Goal: Task Accomplishment & Management: Use online tool/utility

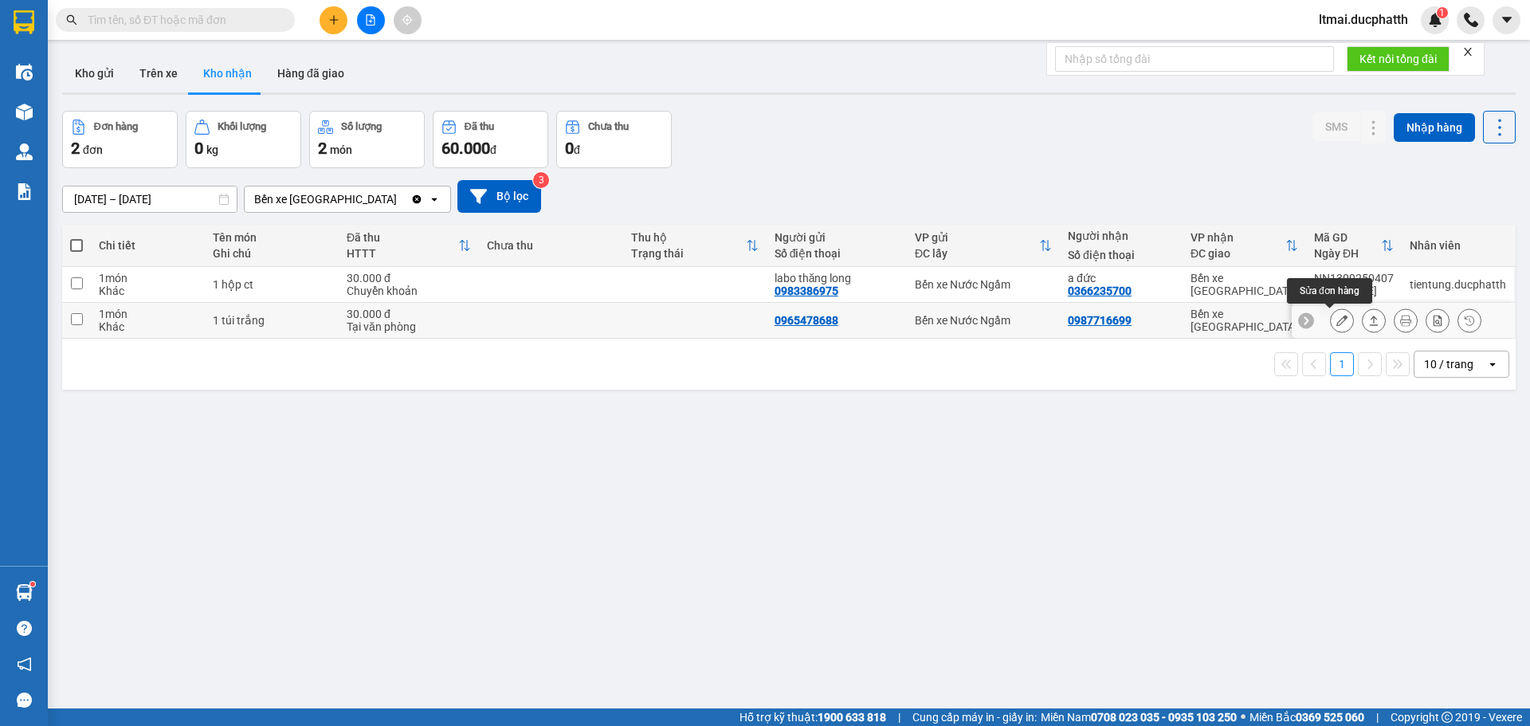
click at [1337, 318] on icon at bounding box center [1342, 320] width 11 height 11
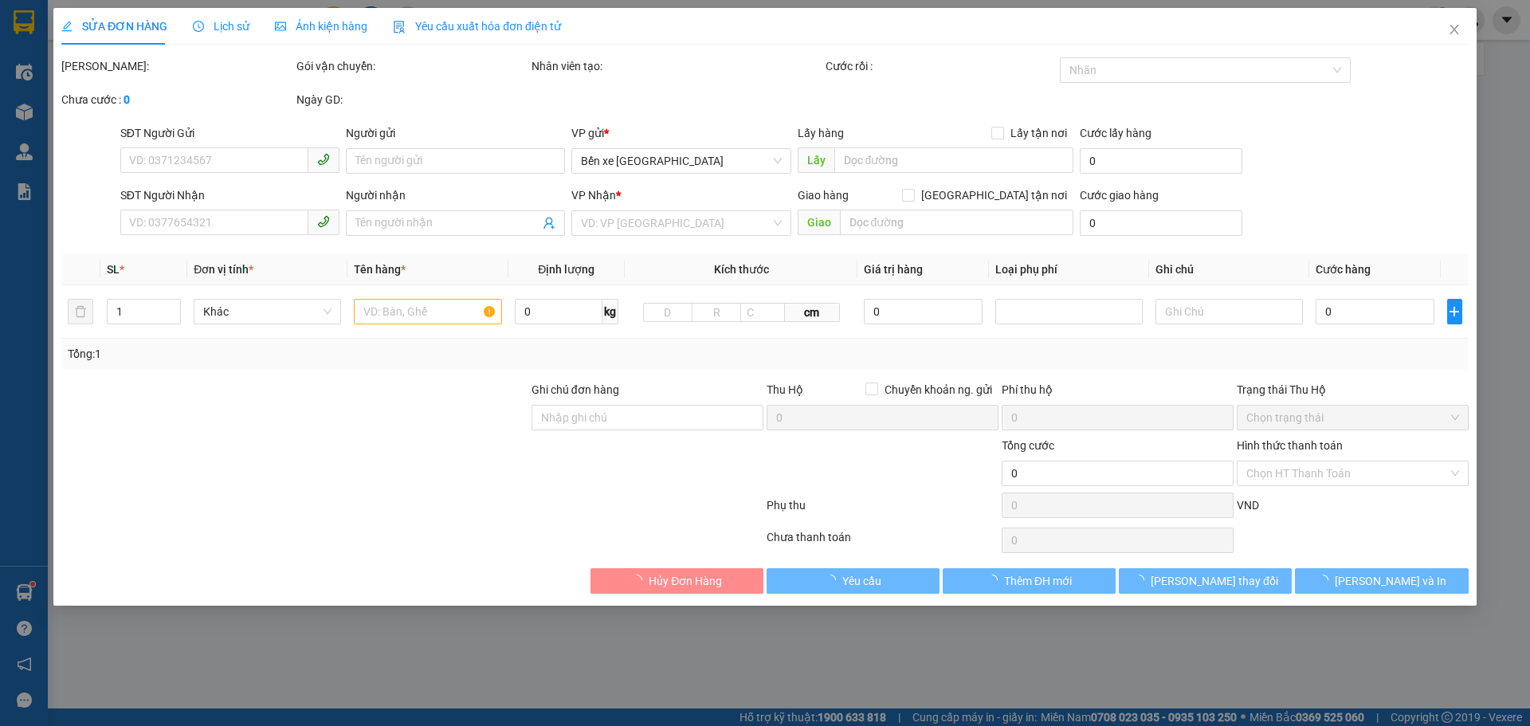
type input "0965478688"
type input "0987716699"
type input "30.000"
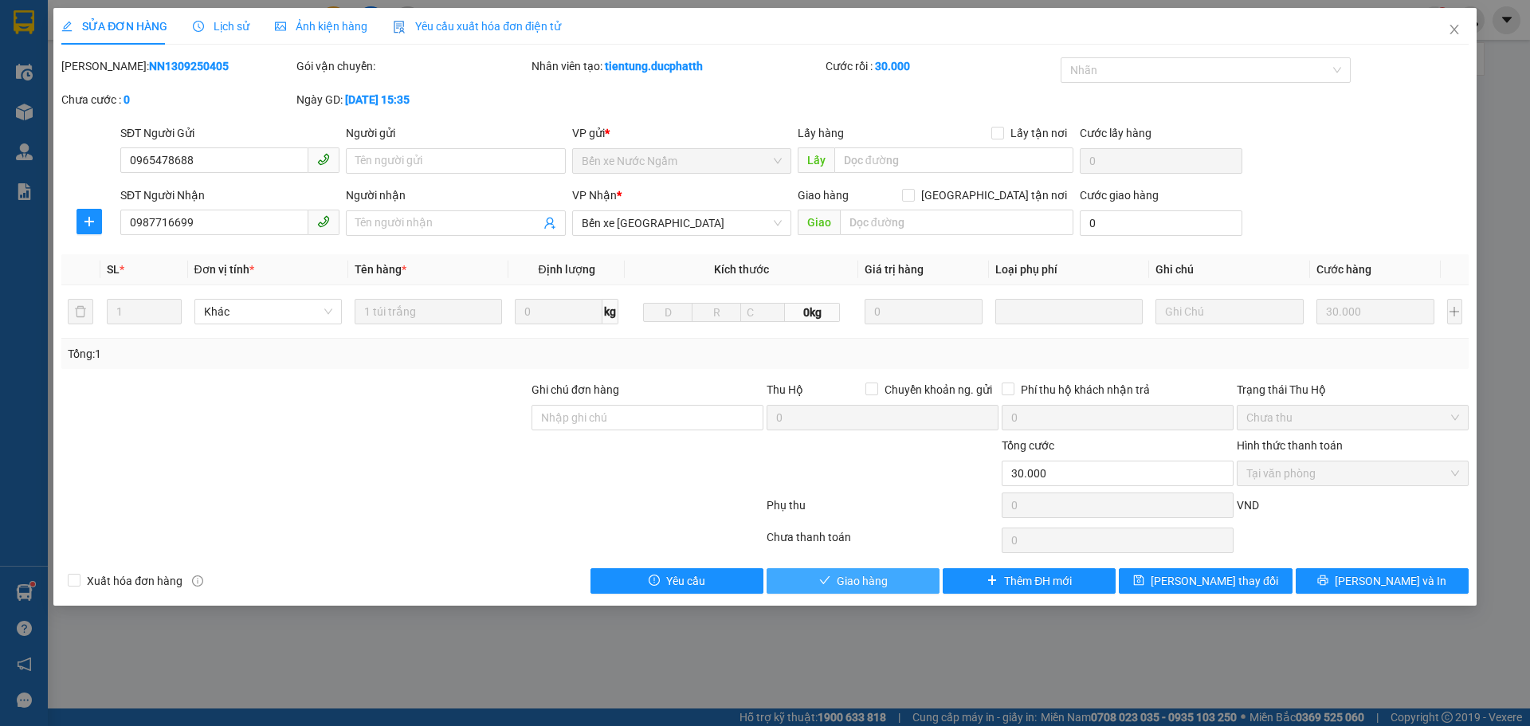
click at [897, 587] on button "Giao hàng" at bounding box center [853, 581] width 173 height 26
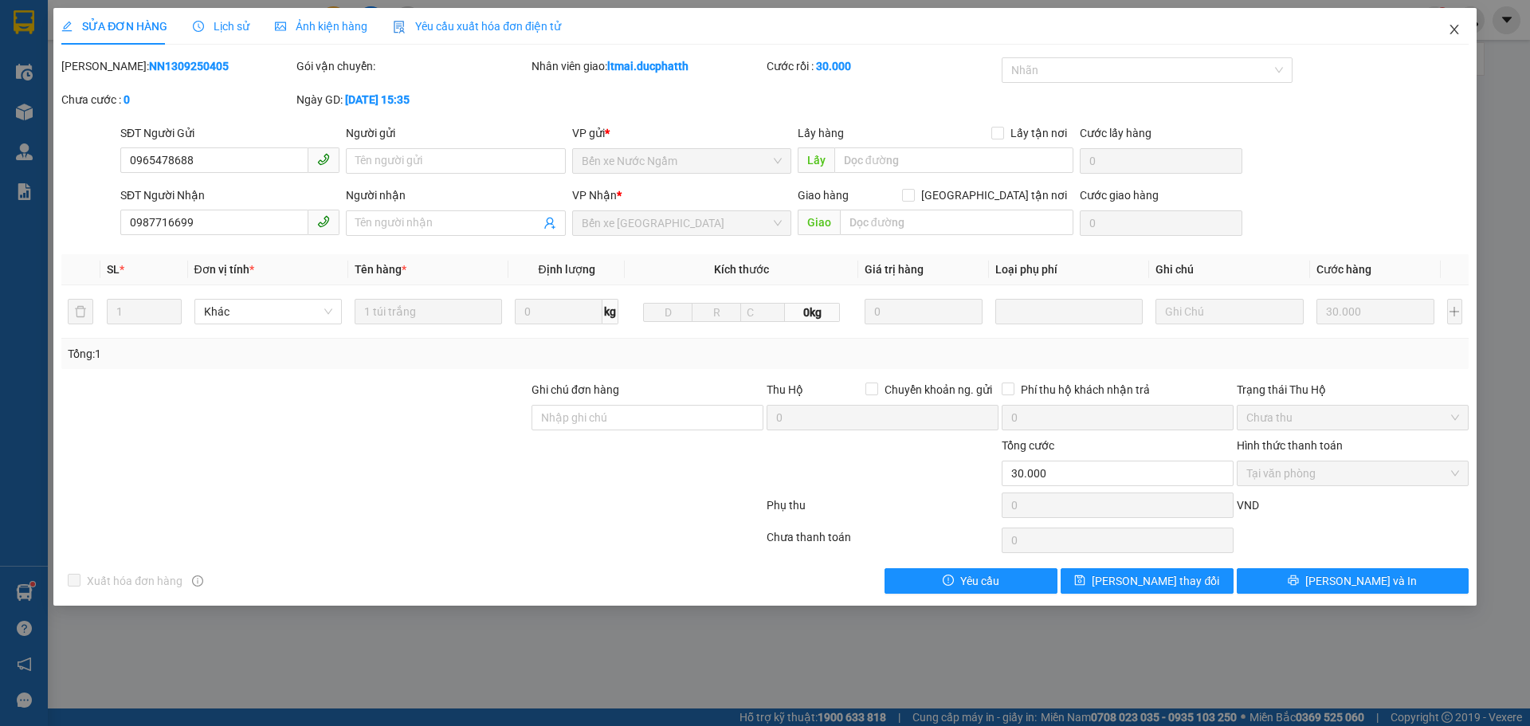
click at [1452, 27] on icon "close" at bounding box center [1454, 30] width 9 height 10
